Goal: Information Seeking & Learning: Check status

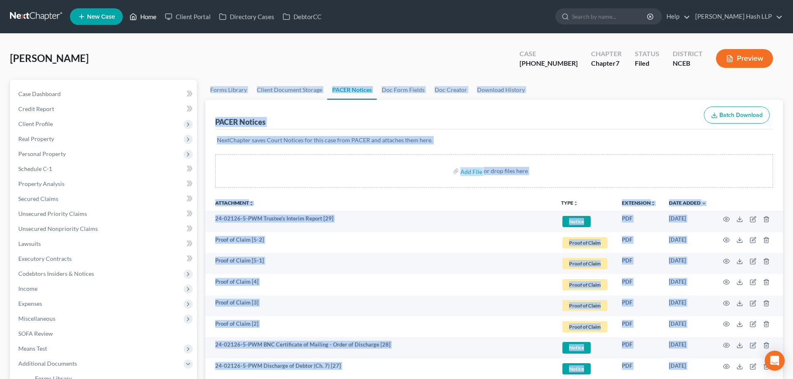
click at [144, 12] on link "Home" at bounding box center [142, 16] width 35 height 15
click at [147, 17] on link "Home" at bounding box center [142, 16] width 35 height 15
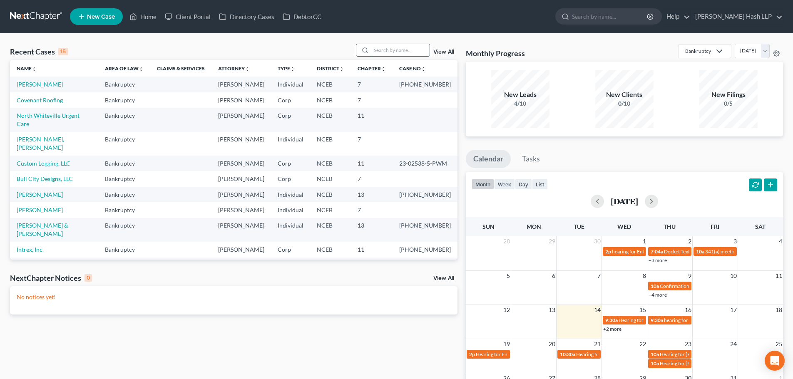
click at [388, 49] on input "search" at bounding box center [400, 50] width 58 height 12
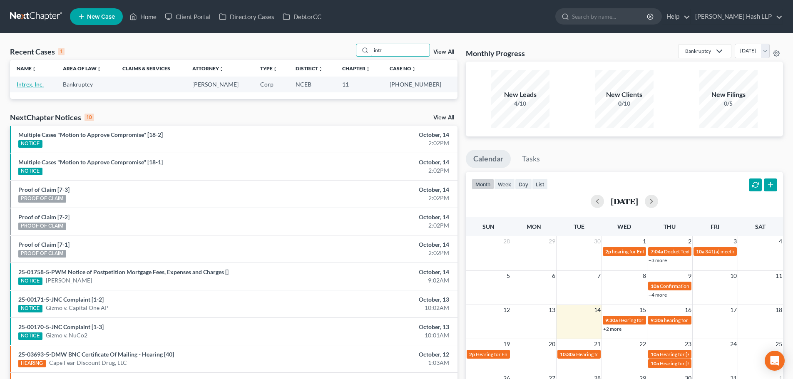
type input "intr"
click at [28, 86] on link "Intrex, Inc." at bounding box center [30, 84] width 27 height 7
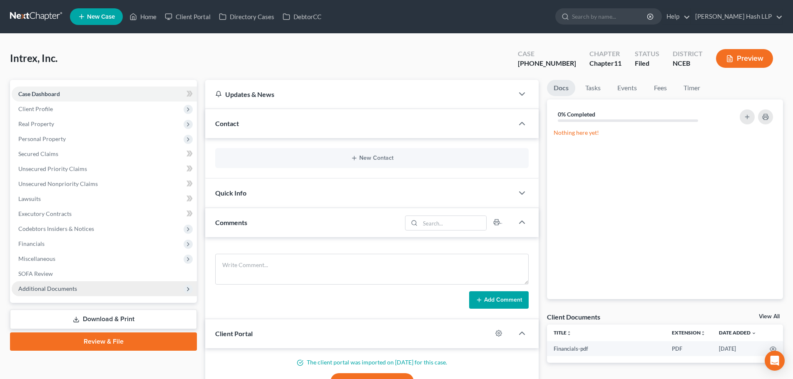
click at [61, 290] on span "Additional Documents" at bounding box center [47, 288] width 59 height 7
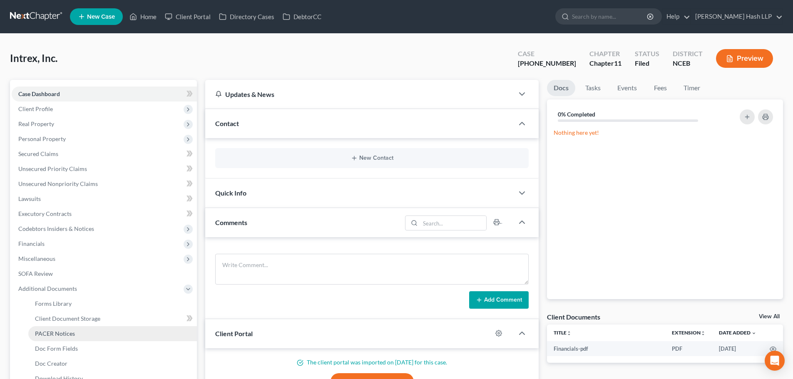
click at [64, 337] on link "PACER Notices" at bounding box center [112, 333] width 168 height 15
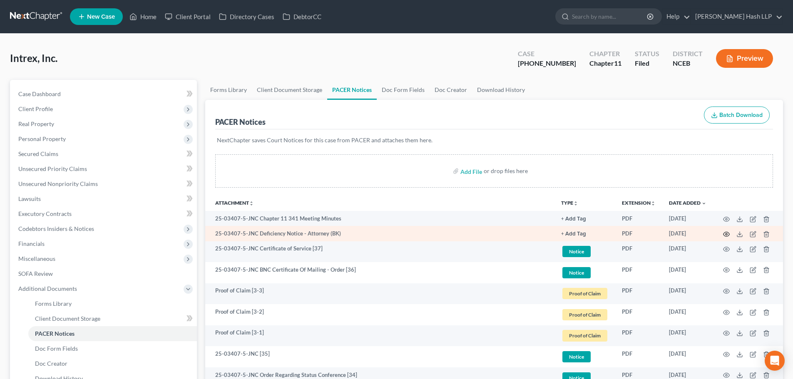
click at [726, 233] on circle "button" at bounding box center [726, 234] width 2 height 2
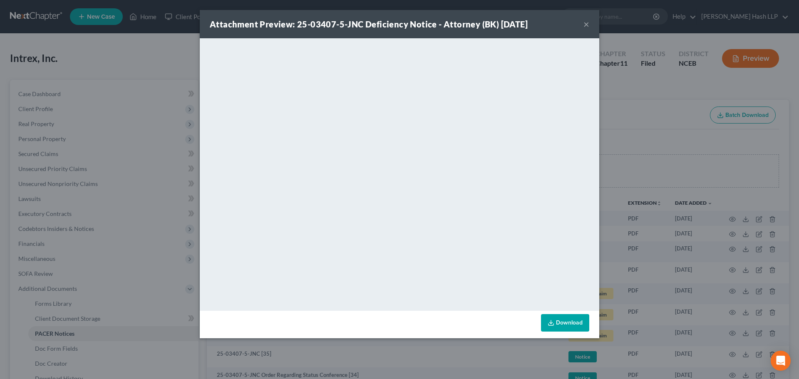
click at [583, 26] on button "×" at bounding box center [586, 24] width 6 height 10
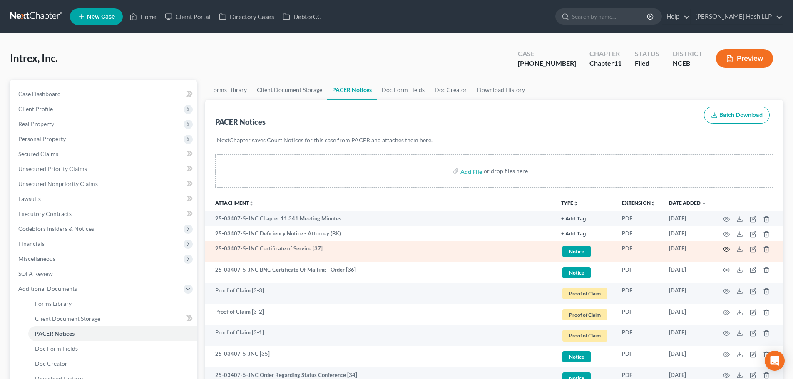
click at [723, 248] on icon "button" at bounding box center [726, 249] width 7 height 7
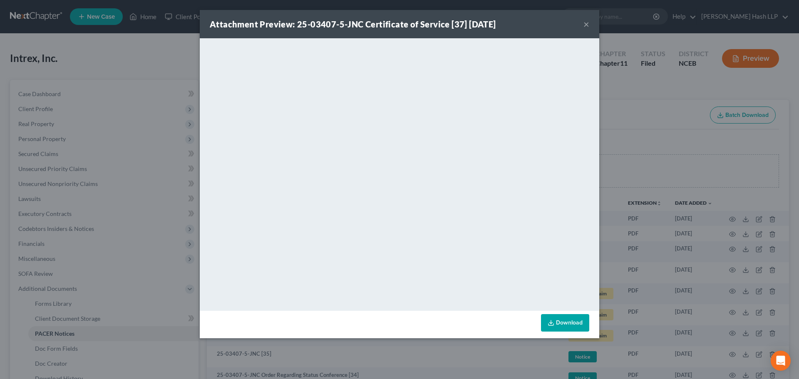
click at [587, 25] on button "×" at bounding box center [586, 24] width 6 height 10
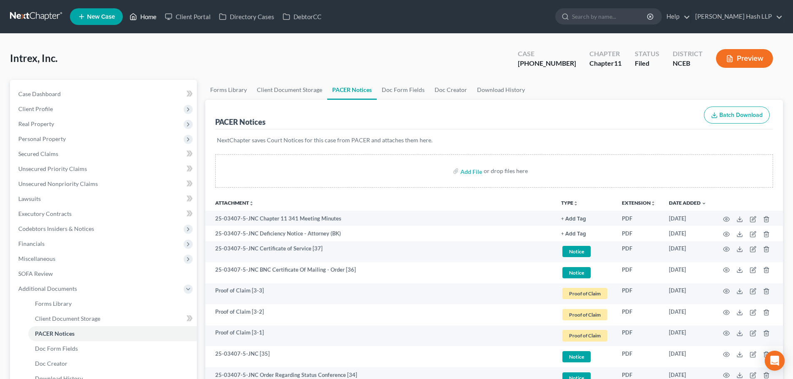
click at [145, 16] on link "Home" at bounding box center [142, 16] width 35 height 15
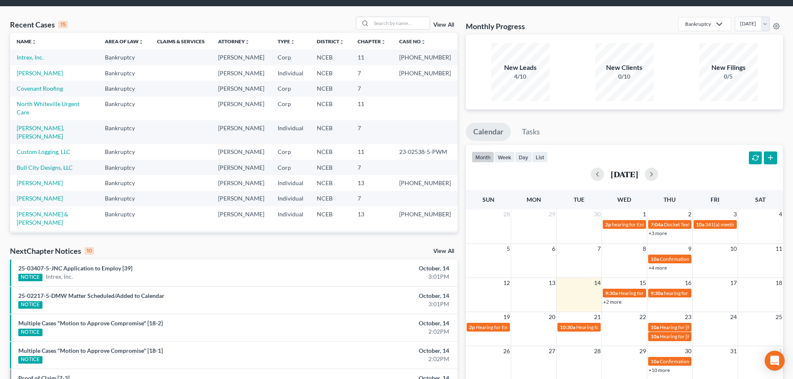
scroll to position [42, 0]
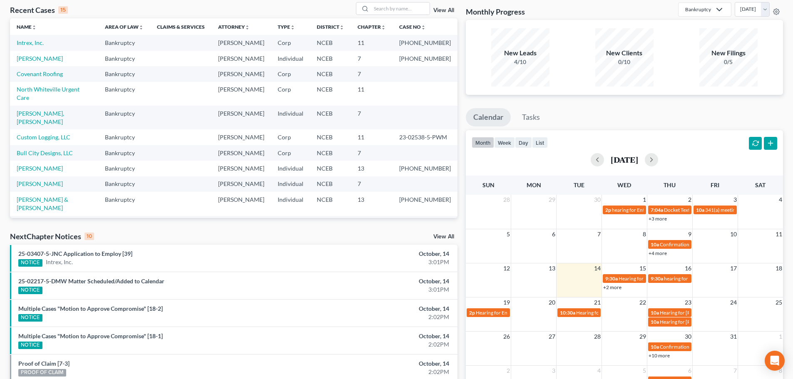
click at [103, 285] on div "25-02217-5-DMW Matter Scheduled/Added to Calendar NOTICE" at bounding box center [160, 285] width 292 height 17
click at [116, 280] on link "25-02217-5-DMW Matter Scheduled/Added to Calendar" at bounding box center [91, 280] width 146 height 7
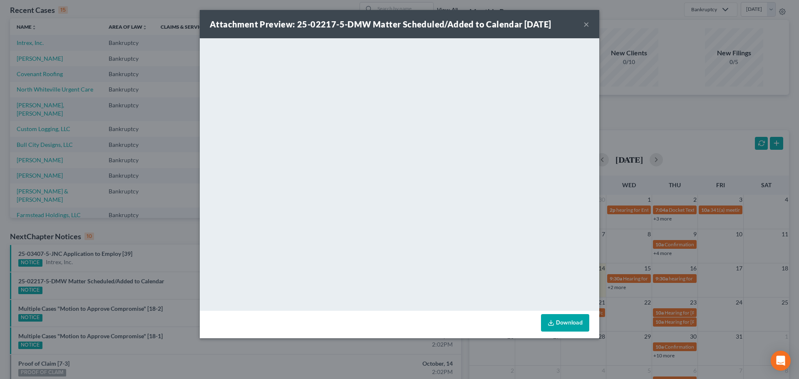
click at [588, 25] on button "×" at bounding box center [586, 24] width 6 height 10
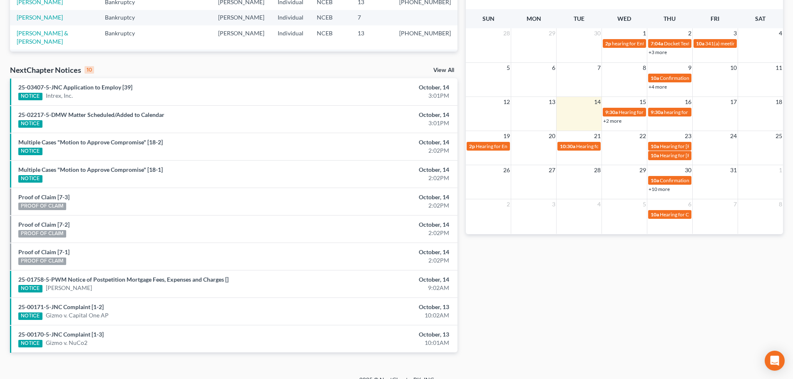
scroll to position [220, 0]
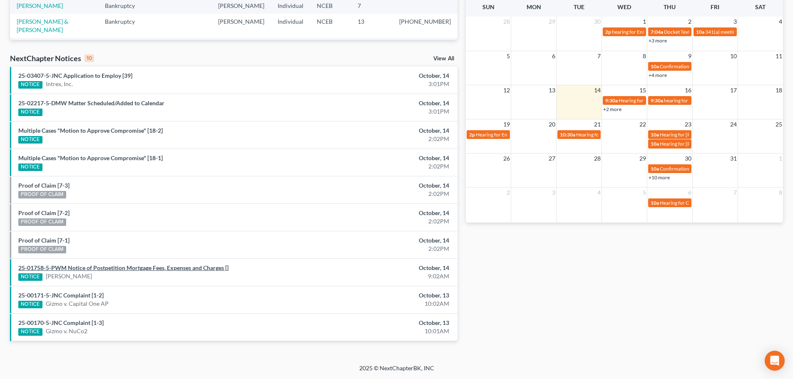
click at [119, 268] on link "25-01758-5-PWM Notice of Postpetition Mortgage Fees, Expenses and Charges []" at bounding box center [123, 267] width 210 height 7
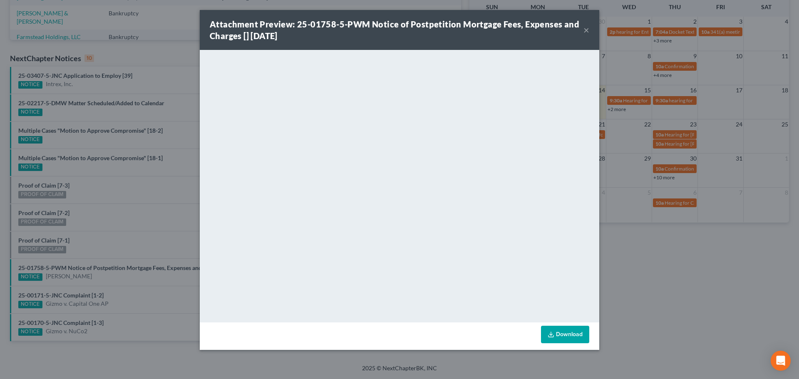
click at [585, 31] on button "×" at bounding box center [586, 30] width 6 height 10
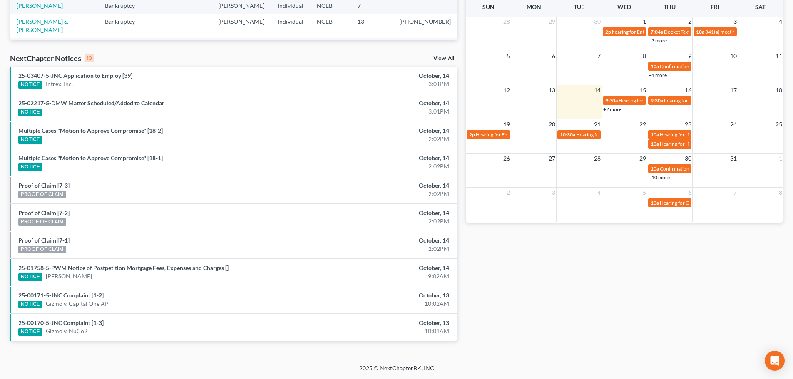
click at [60, 239] on link "Proof of Claim [7-1]" at bounding box center [43, 240] width 51 height 7
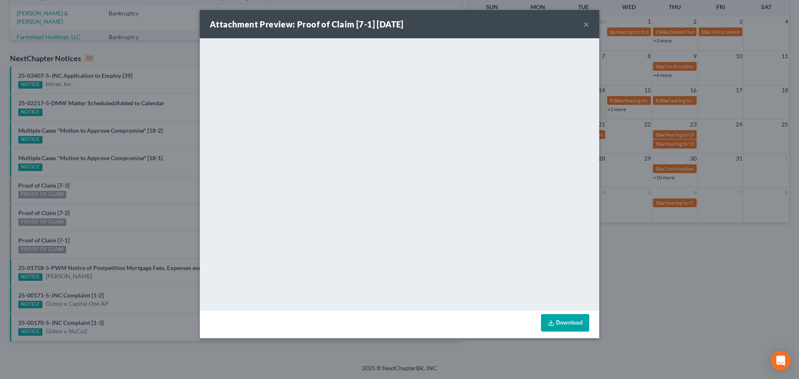
click at [587, 22] on button "×" at bounding box center [586, 24] width 6 height 10
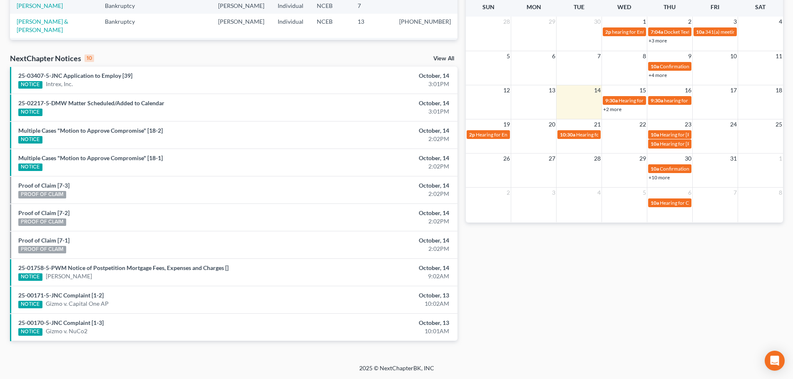
click at [440, 58] on link "View All" at bounding box center [443, 59] width 21 height 6
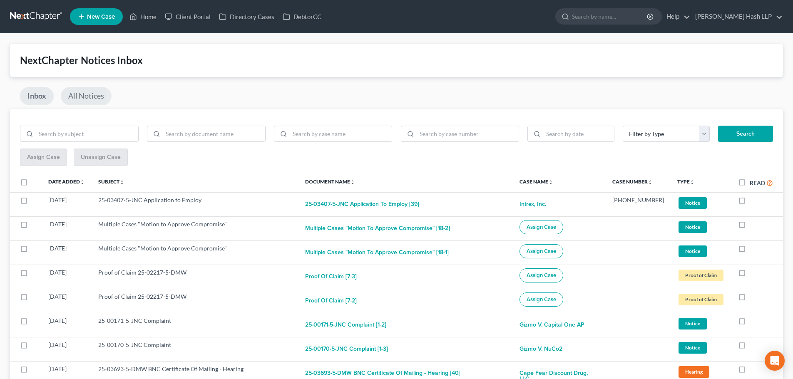
click at [80, 95] on link "All Notices" at bounding box center [86, 96] width 51 height 18
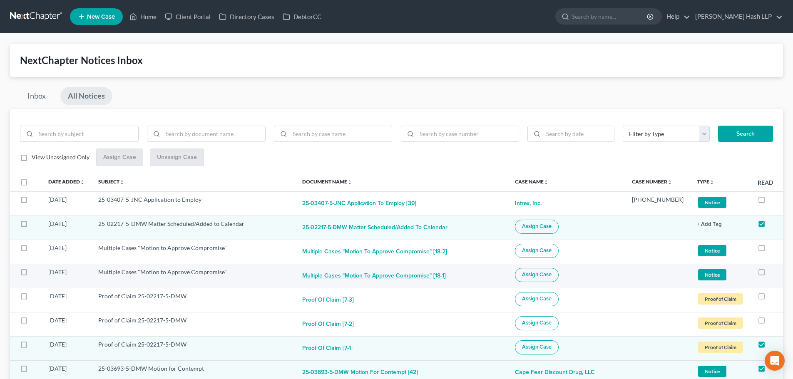
click at [396, 275] on button "Multiple Cases "Motion to Approve Compromise" [18-1]" at bounding box center [374, 276] width 144 height 17
checkbox input "true"
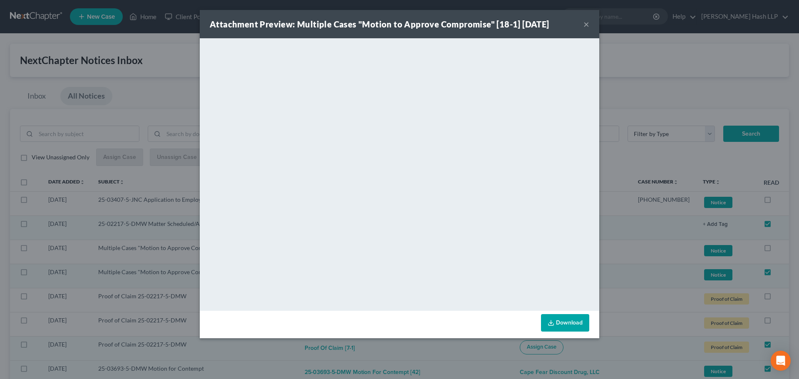
click at [586, 22] on button "×" at bounding box center [586, 24] width 6 height 10
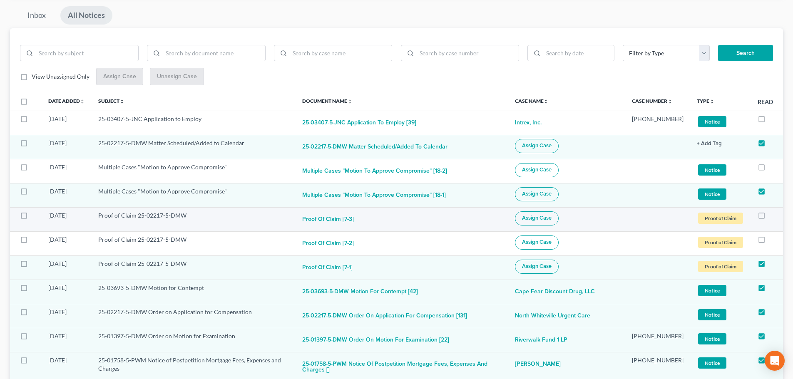
scroll to position [83, 0]
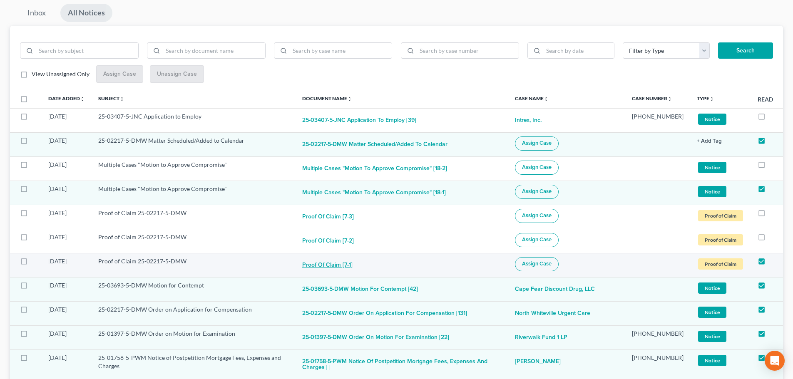
click at [337, 266] on button "Proof of Claim [7-1]" at bounding box center [327, 265] width 50 height 17
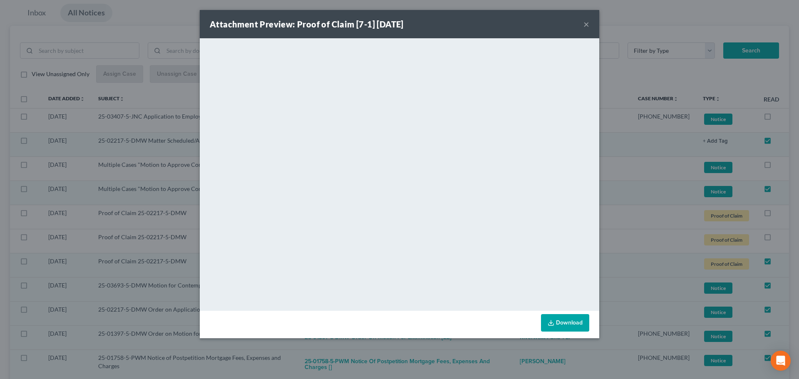
click at [587, 26] on button "×" at bounding box center [586, 24] width 6 height 10
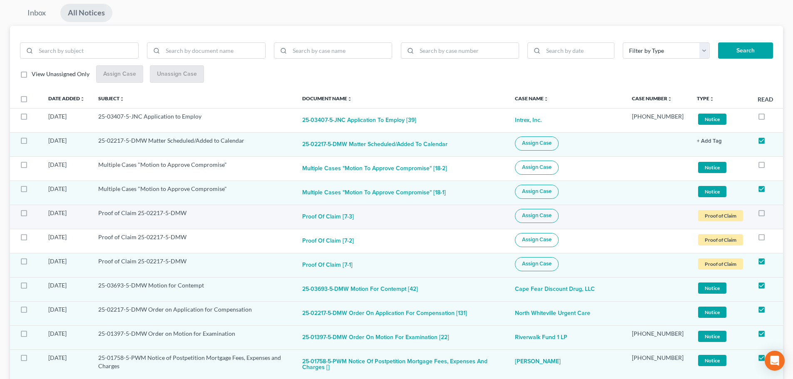
click at [32, 215] on label at bounding box center [32, 215] width 0 height 0
click at [35, 214] on input "checkbox" at bounding box center [37, 211] width 5 height 5
checkbox input "true"
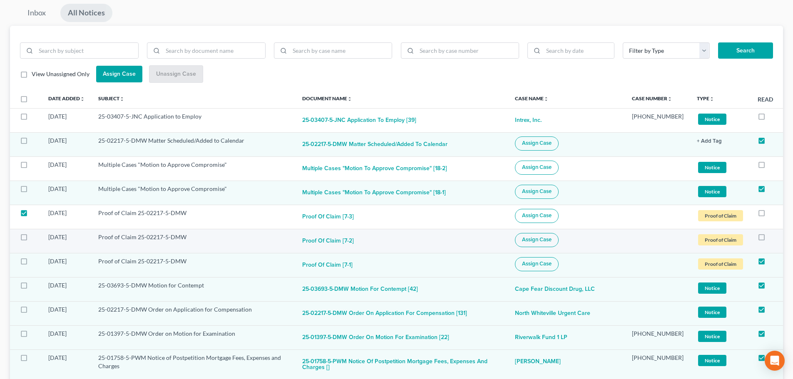
click at [32, 239] on label at bounding box center [32, 239] width 0 height 0
click at [35, 237] on input "checkbox" at bounding box center [37, 235] width 5 height 5
checkbox input "true"
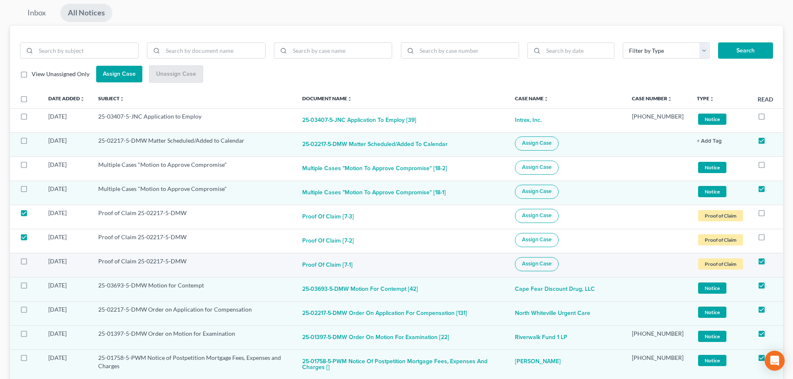
click at [32, 263] on label at bounding box center [32, 263] width 0 height 0
click at [35, 263] on input "checkbox" at bounding box center [37, 259] width 5 height 5
checkbox input "true"
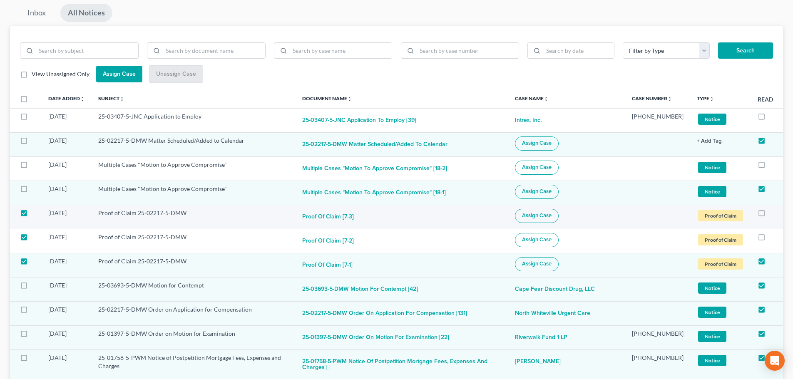
click at [549, 216] on span "Assign Case" at bounding box center [537, 215] width 30 height 7
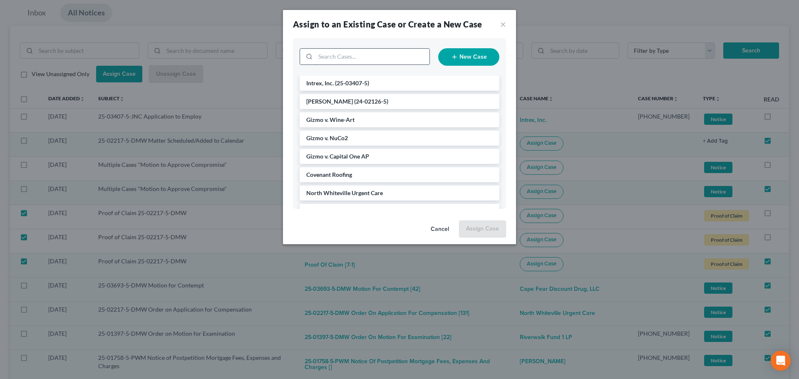
click at [389, 56] on input "search" at bounding box center [372, 57] width 114 height 16
type input "north"
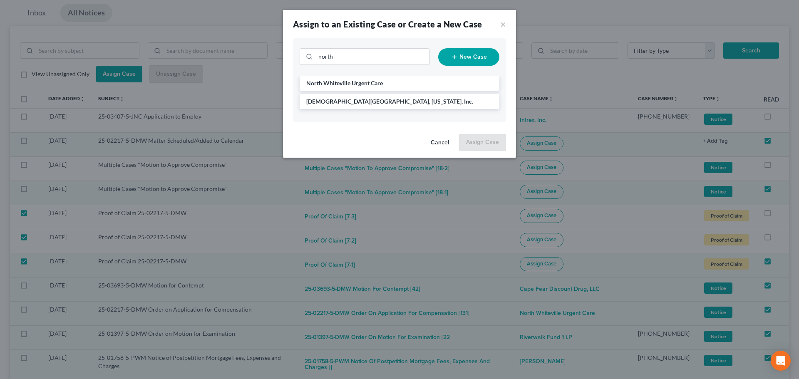
drag, startPoint x: 352, startPoint y: 84, endPoint x: 380, endPoint y: 92, distance: 29.2
click at [352, 84] on span "North Whiteville Urgent Care" at bounding box center [344, 82] width 77 height 7
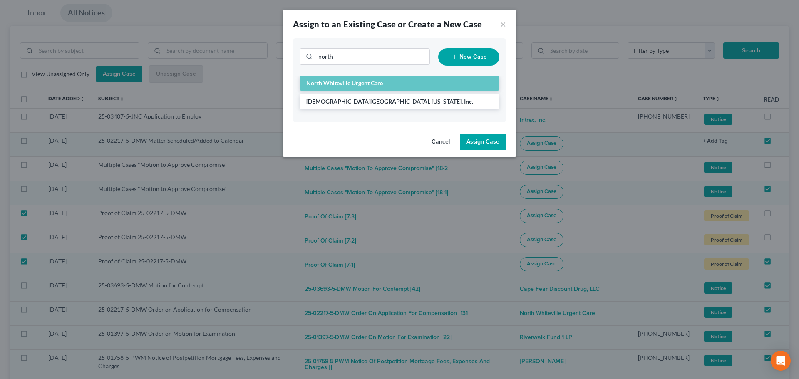
click at [485, 139] on button "Assign Case" at bounding box center [483, 142] width 46 height 17
checkbox input "false"
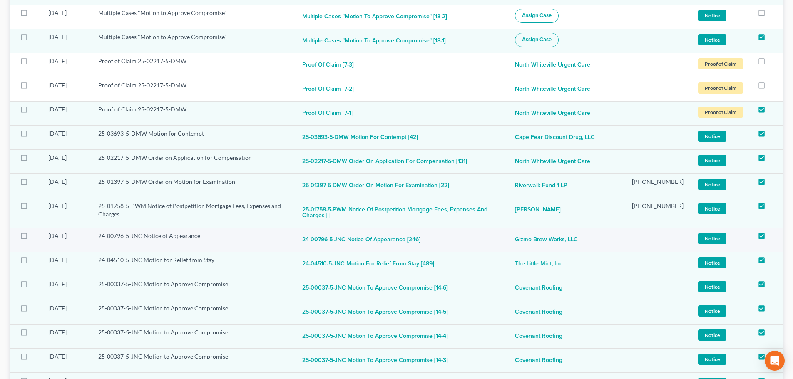
scroll to position [250, 0]
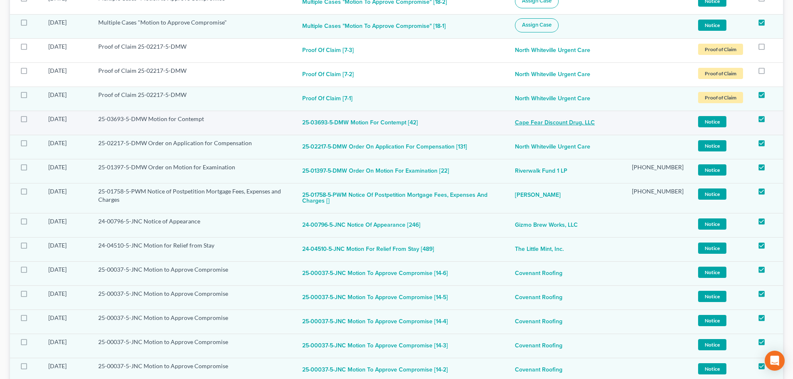
click at [555, 123] on link "Cape Fear Discount Drug, LLC" at bounding box center [555, 123] width 80 height 17
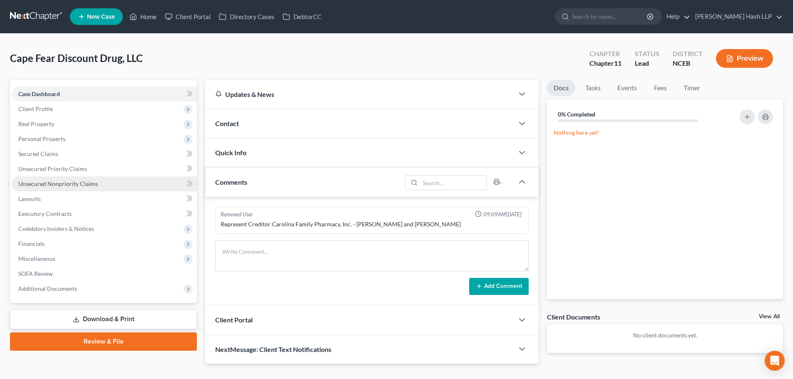
scroll to position [19, 0]
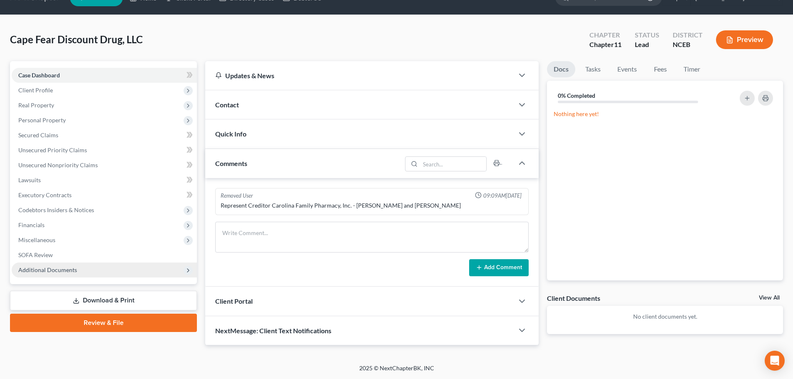
click at [73, 268] on span "Additional Documents" at bounding box center [47, 269] width 59 height 7
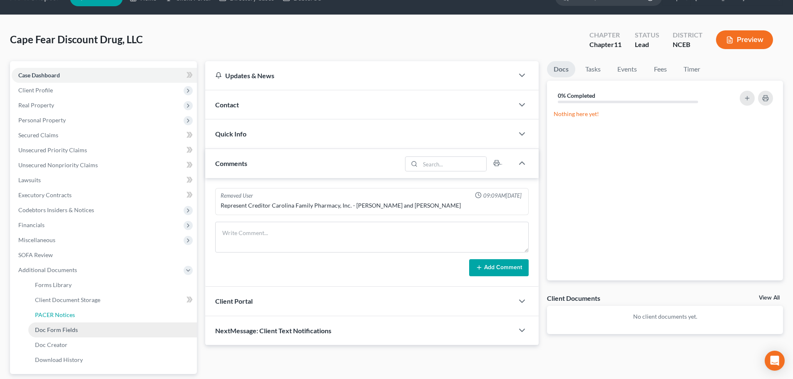
click at [66, 316] on span "PACER Notices" at bounding box center [55, 314] width 40 height 7
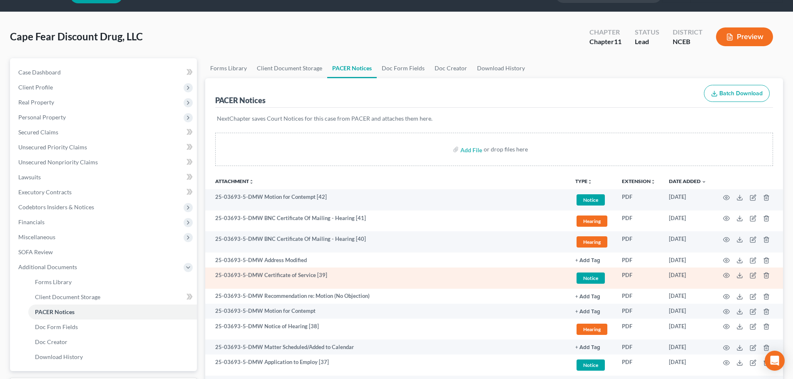
scroll to position [42, 0]
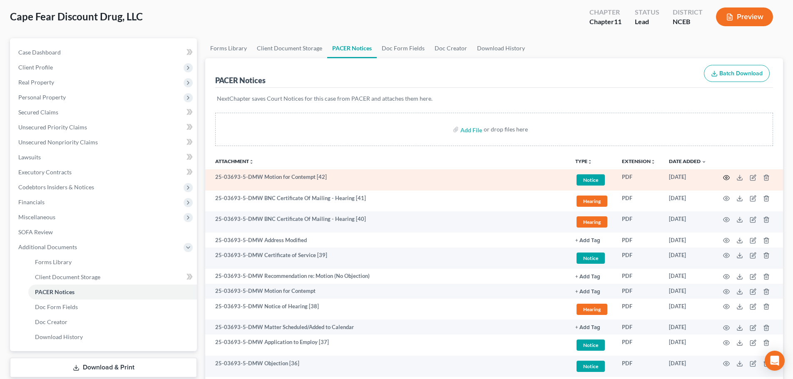
click at [728, 178] on icon "button" at bounding box center [726, 177] width 7 height 7
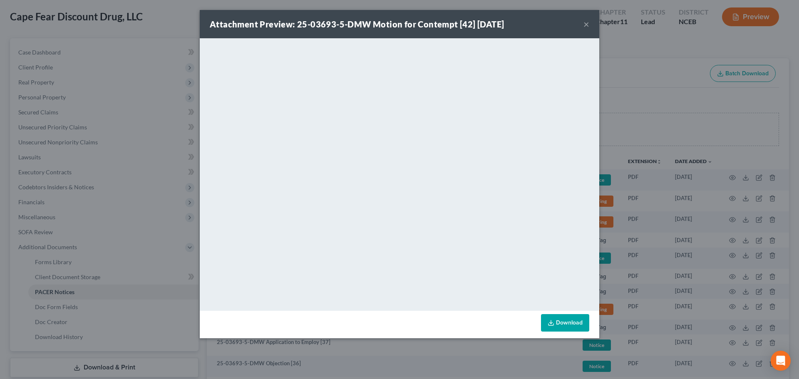
click at [584, 24] on button "×" at bounding box center [586, 24] width 6 height 10
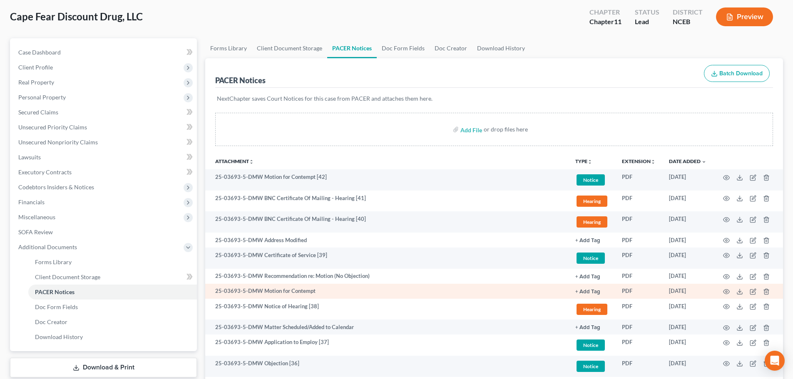
scroll to position [83, 0]
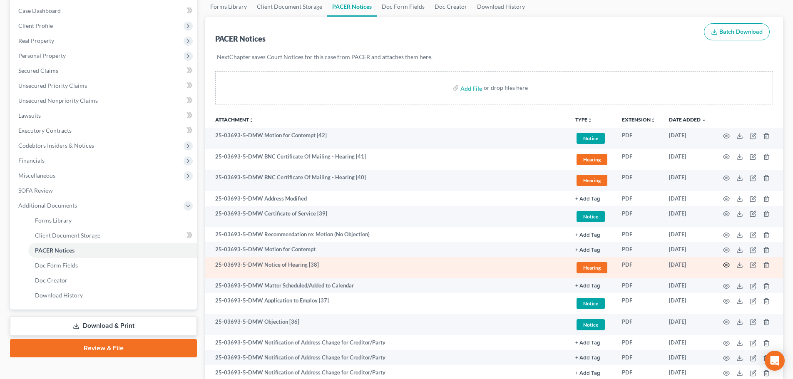
click at [725, 263] on icon "button" at bounding box center [726, 265] width 6 height 5
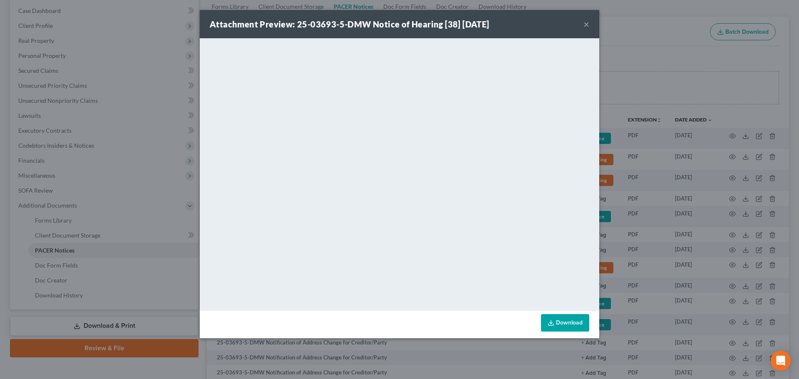
click at [585, 24] on button "×" at bounding box center [586, 24] width 6 height 10
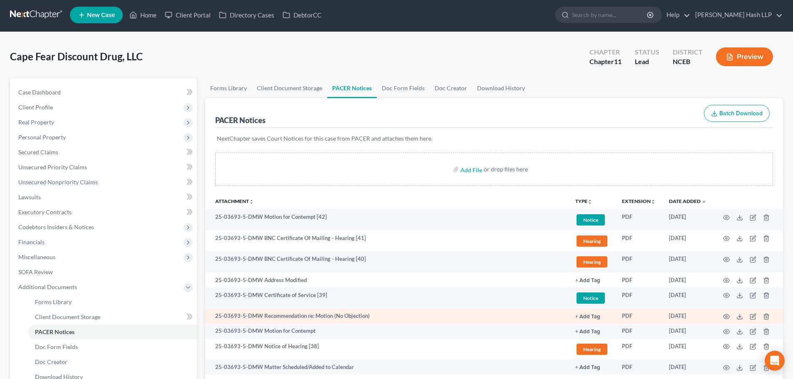
scroll to position [0, 0]
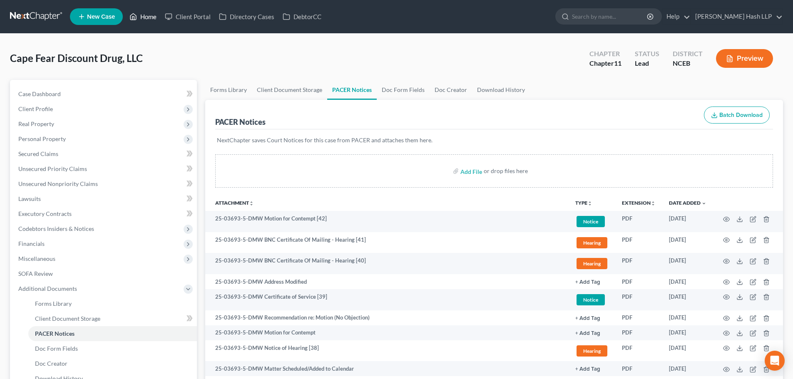
click at [145, 17] on link "Home" at bounding box center [142, 16] width 35 height 15
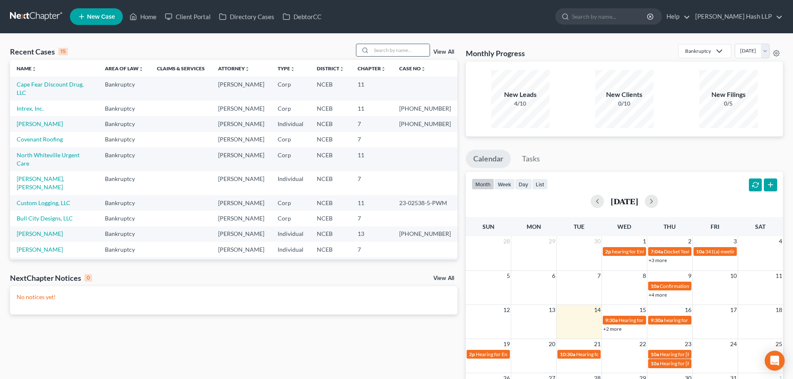
click at [391, 51] on input "search" at bounding box center [400, 50] width 58 height 12
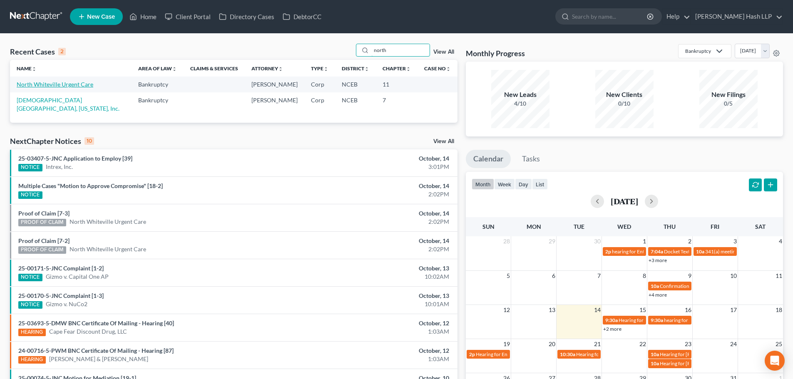
type input "north"
click at [73, 84] on link "North Whiteville Urgent Care" at bounding box center [55, 84] width 77 height 7
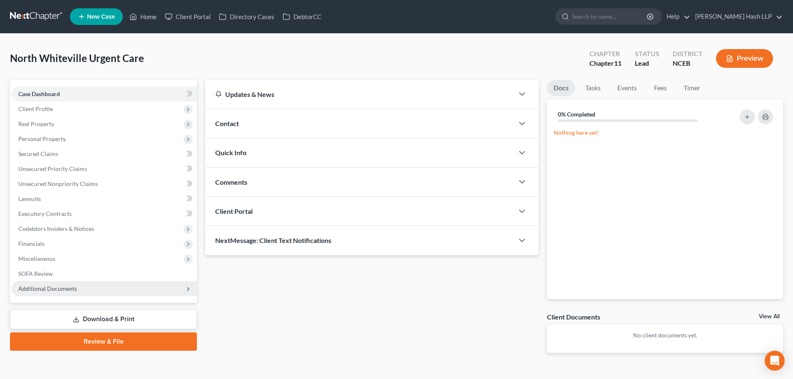
click at [57, 289] on span "Additional Documents" at bounding box center [47, 288] width 59 height 7
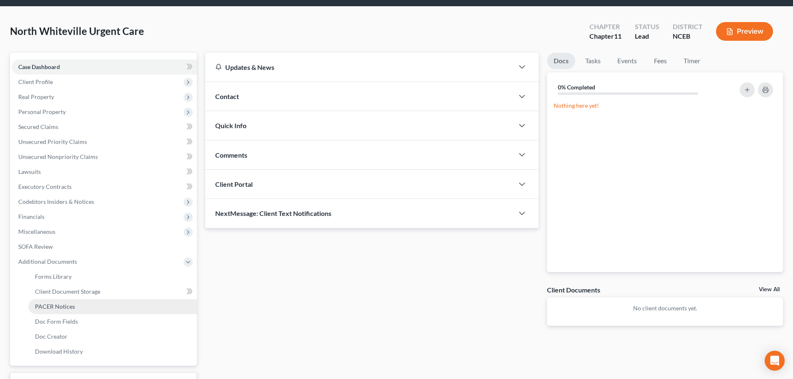
scroll to position [42, 0]
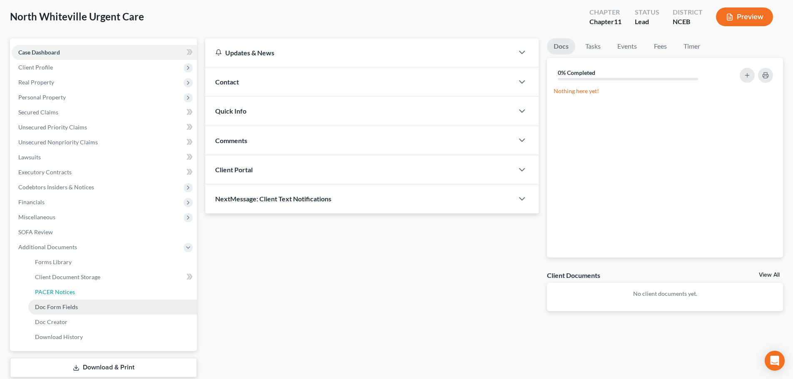
drag, startPoint x: 77, startPoint y: 290, endPoint x: 126, endPoint y: 304, distance: 51.1
click at [77, 290] on link "PACER Notices" at bounding box center [112, 292] width 168 height 15
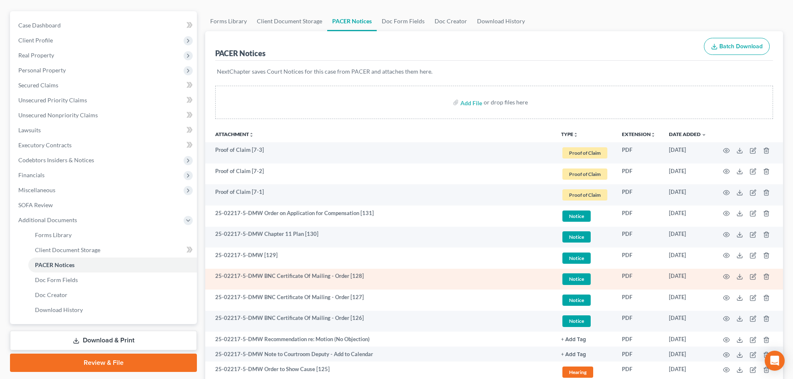
scroll to position [83, 0]
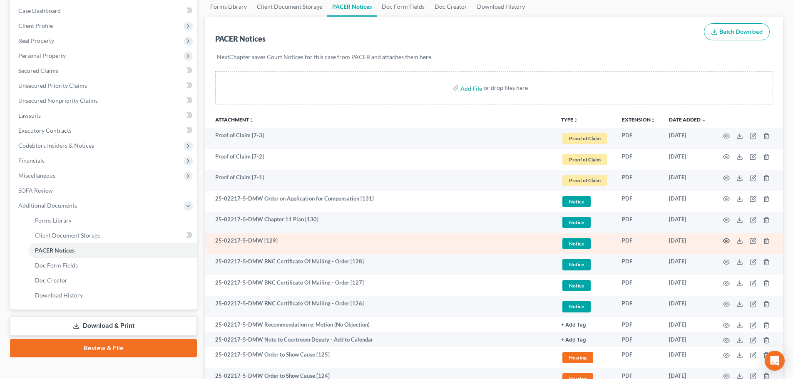
click at [727, 240] on icon "button" at bounding box center [726, 241] width 7 height 7
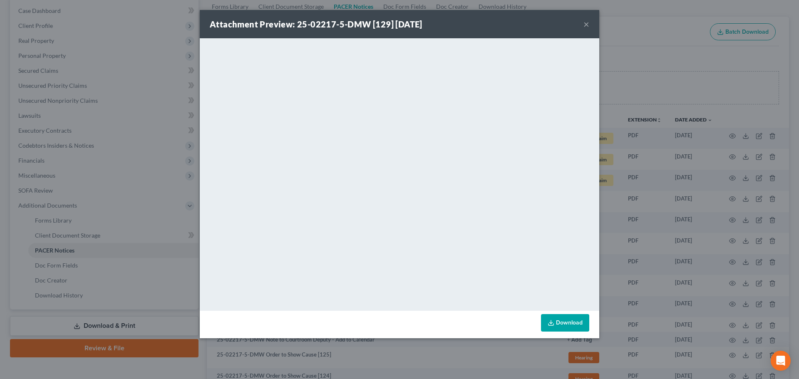
click at [587, 22] on button "×" at bounding box center [586, 24] width 6 height 10
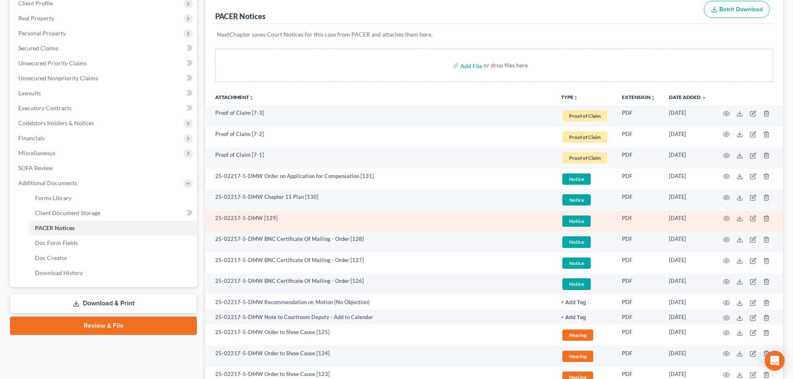
scroll to position [125, 0]
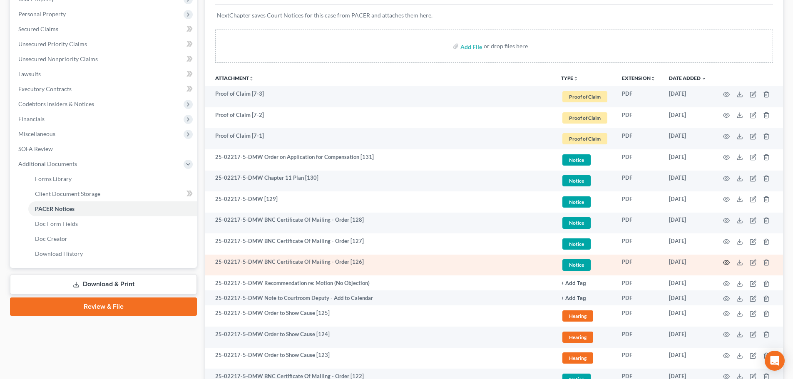
click at [725, 261] on icon "button" at bounding box center [726, 262] width 7 height 7
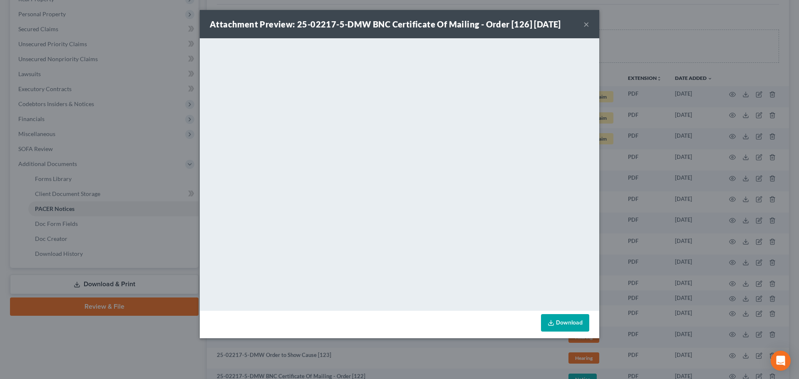
click at [587, 20] on button "×" at bounding box center [586, 24] width 6 height 10
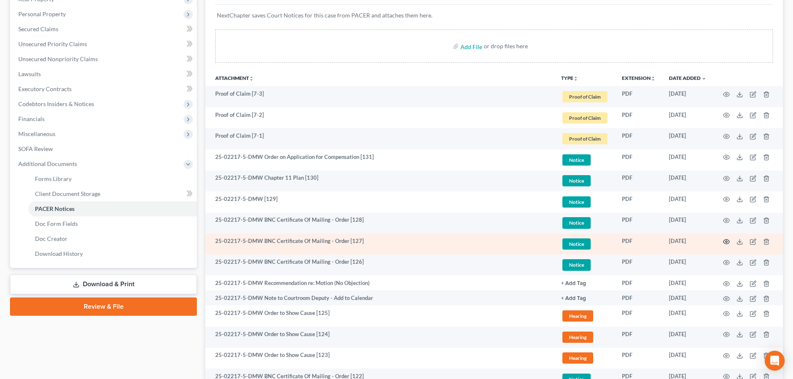
click at [724, 240] on icon "button" at bounding box center [726, 241] width 6 height 5
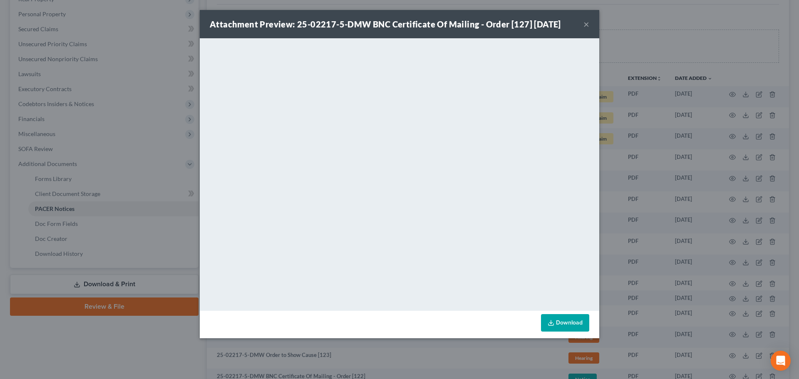
click at [585, 24] on button "×" at bounding box center [586, 24] width 6 height 10
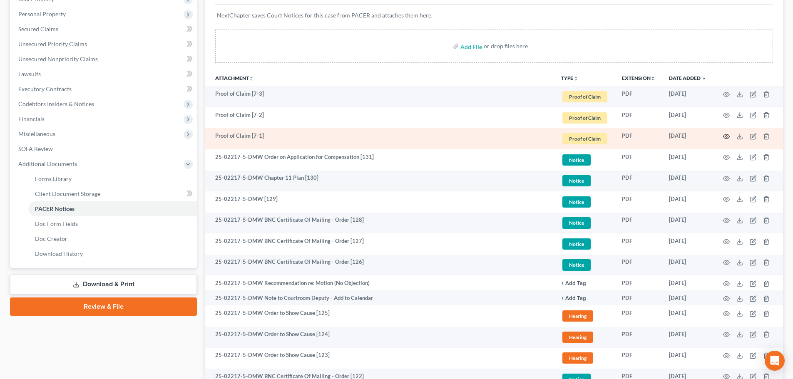
click at [725, 135] on icon "button" at bounding box center [726, 136] width 7 height 7
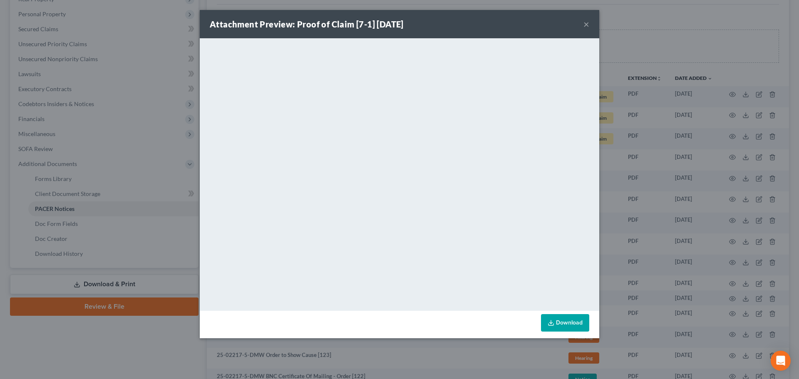
click at [586, 24] on button "×" at bounding box center [586, 24] width 6 height 10
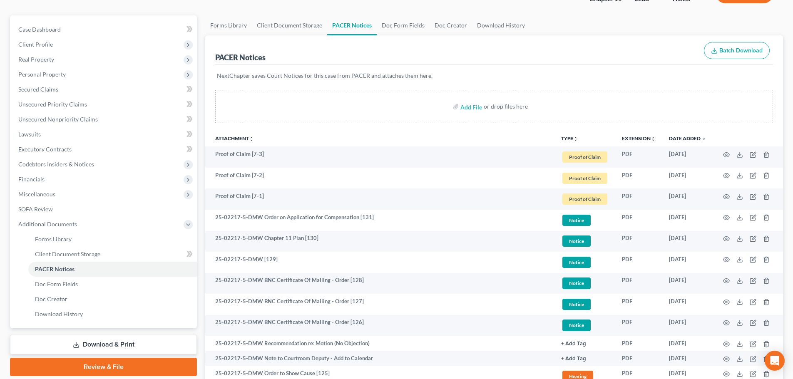
scroll to position [0, 0]
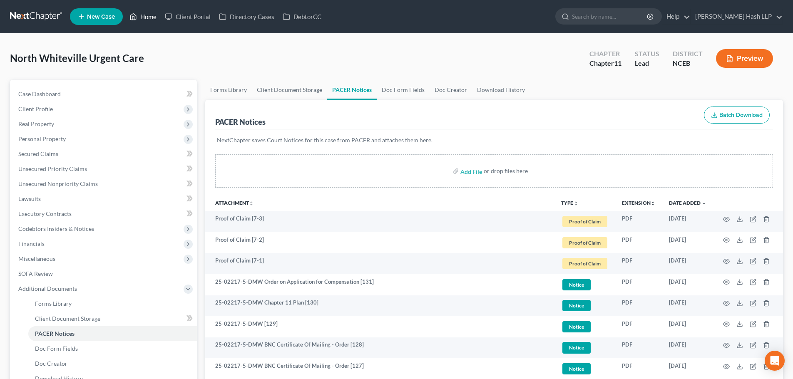
click at [152, 15] on link "Home" at bounding box center [142, 16] width 35 height 15
